Goal: Task Accomplishment & Management: Manage account settings

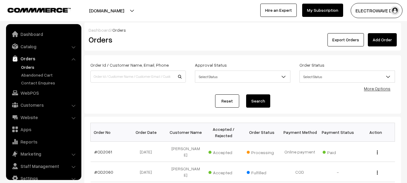
scroll to position [10, 0]
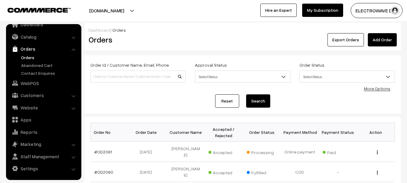
click at [32, 60] on link "Orders" at bounding box center [50, 57] width 60 height 6
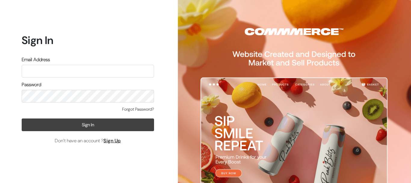
type input "kailash_parihar@hotmail.com"
click at [95, 126] on button "Sign In" at bounding box center [88, 124] width 132 height 13
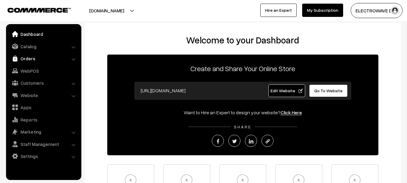
click at [24, 58] on link "Orders" at bounding box center [44, 58] width 72 height 11
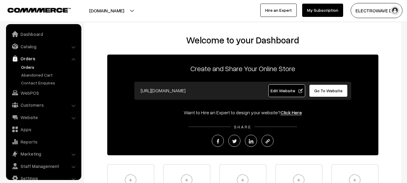
click at [30, 65] on link "Orders" at bounding box center [50, 67] width 60 height 6
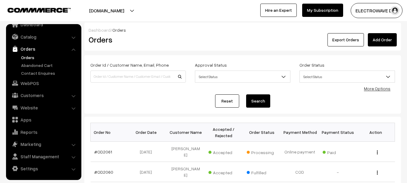
click at [22, 56] on link "Orders" at bounding box center [50, 57] width 60 height 6
click at [122, 7] on button "[DOMAIN_NAME]" at bounding box center [106, 10] width 77 height 15
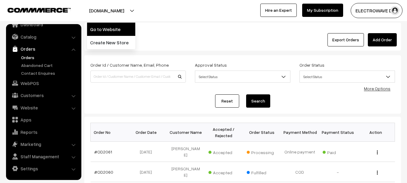
click at [114, 30] on link "Go to Website" at bounding box center [111, 29] width 48 height 13
